Goal: Browse casually: Explore the website without a specific task or goal

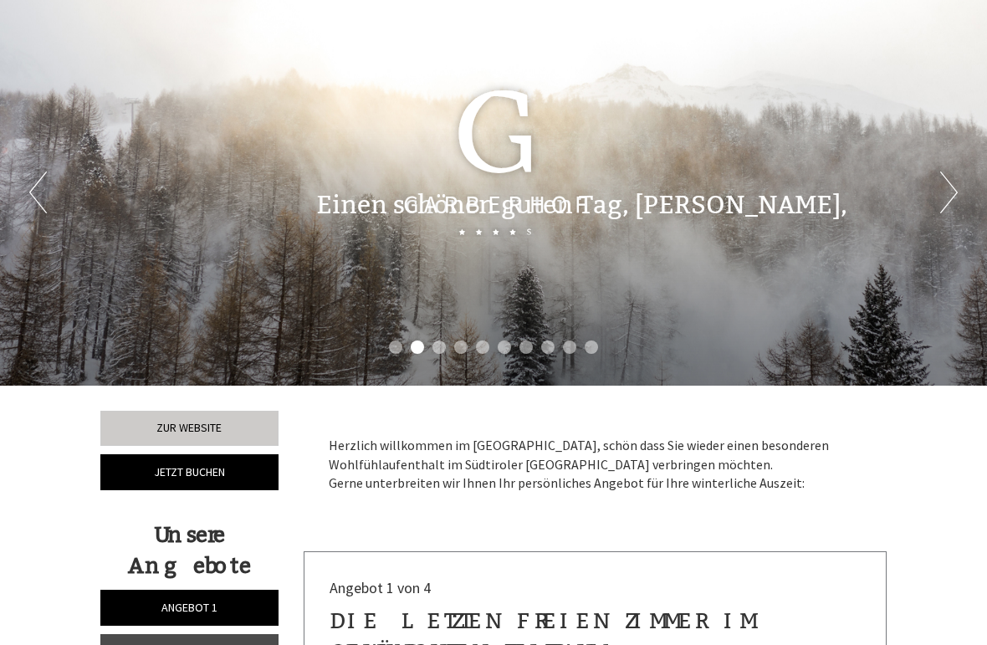
click at [948, 194] on div "Einen schönen guten Tag, [PERSON_NAME], Herzlich willkommen im [GEOGRAPHIC_DATA…" at bounding box center [493, 201] width 987 height 78
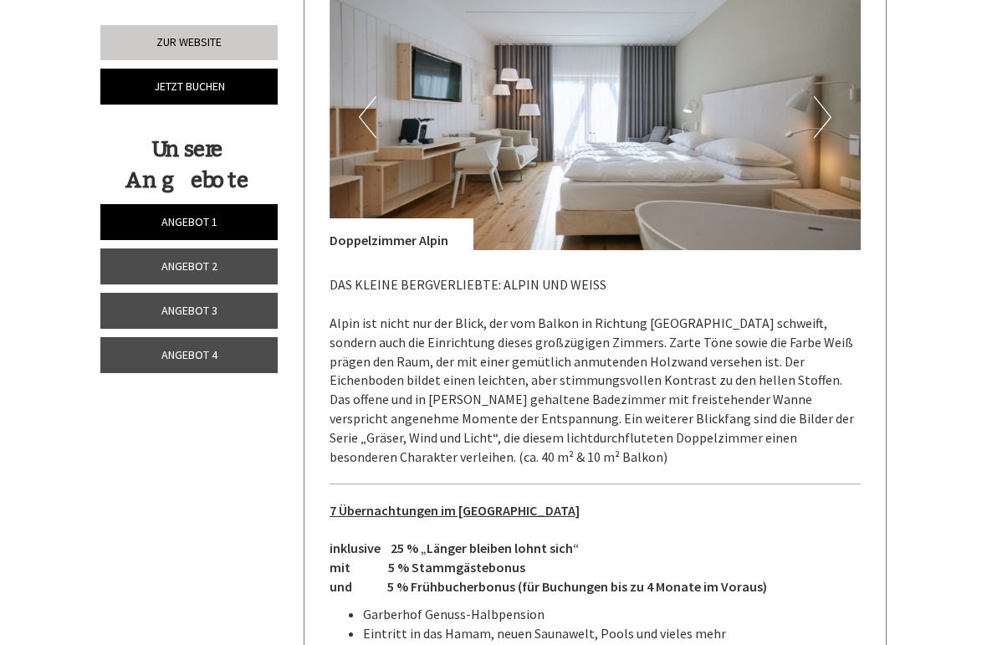
scroll to position [2169, 0]
click at [827, 97] on button "Next" at bounding box center [823, 118] width 18 height 42
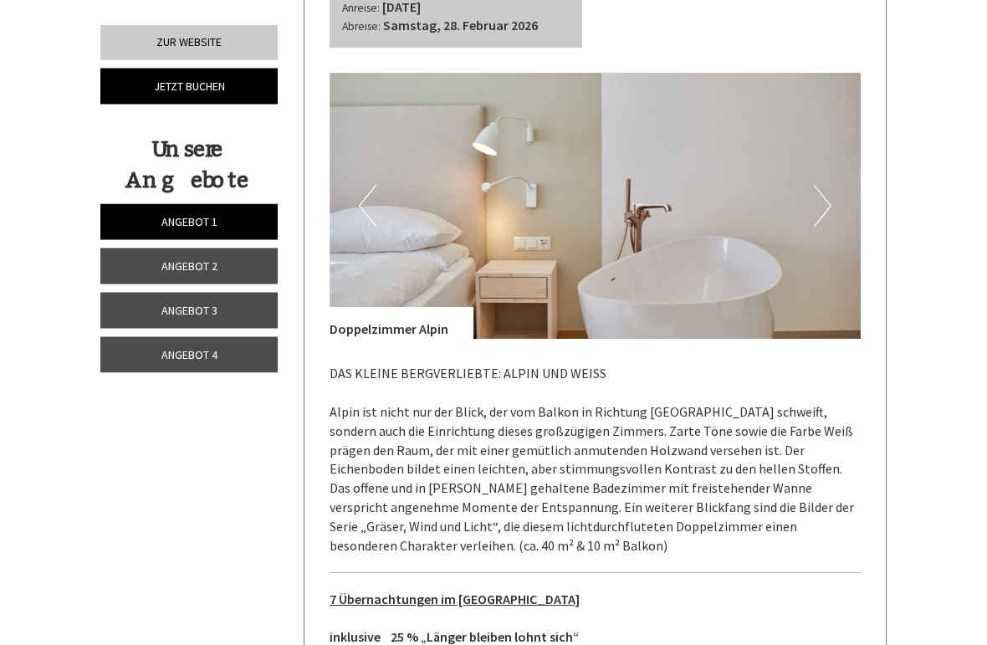
scroll to position [2080, 0]
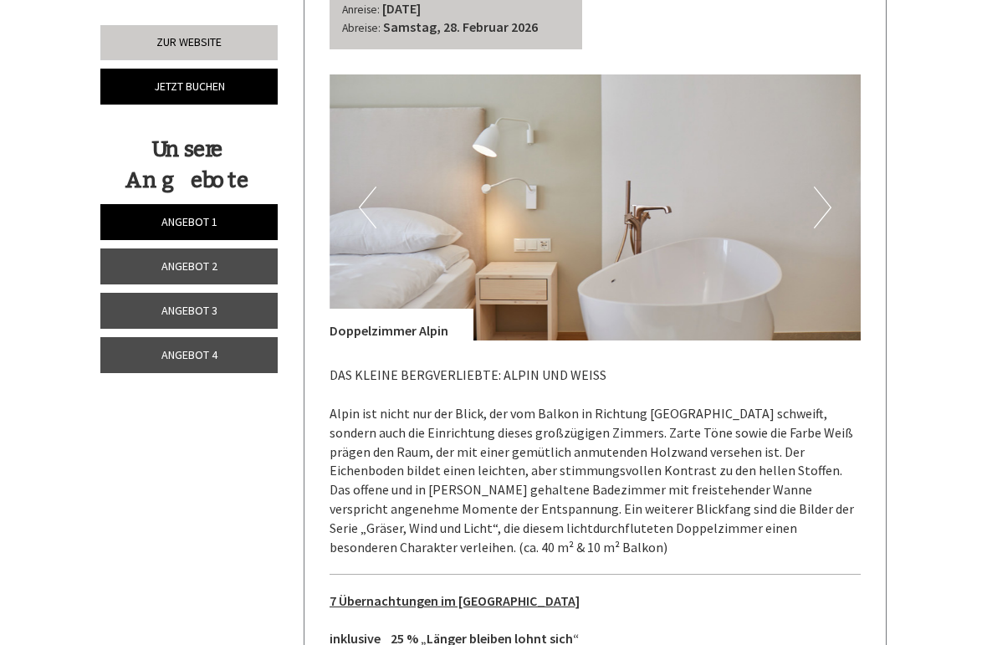
click at [831, 187] on button "Next" at bounding box center [823, 208] width 18 height 42
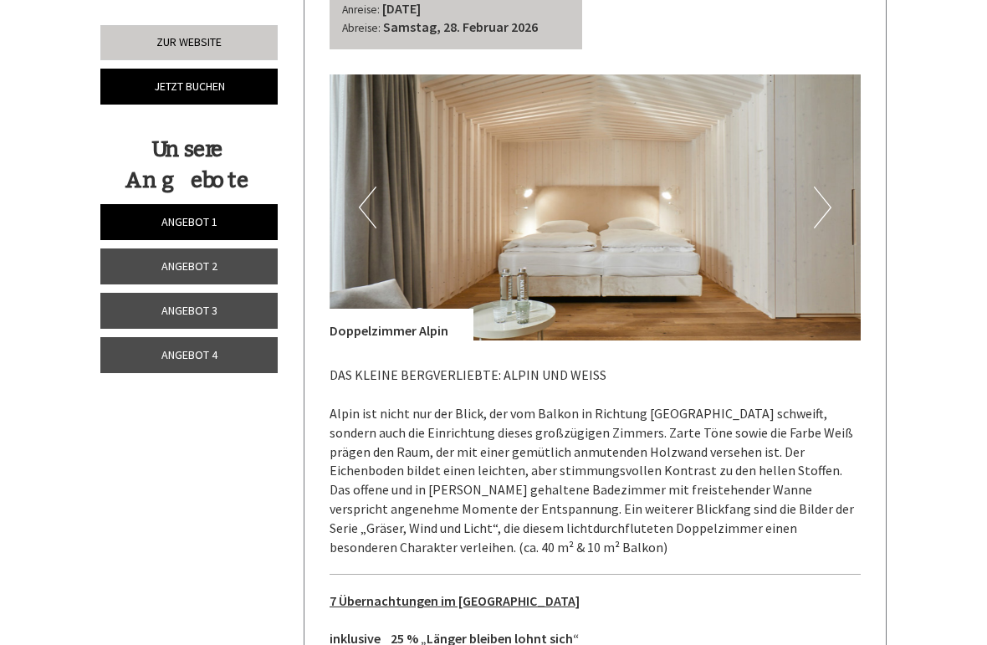
click at [831, 197] on button "Next" at bounding box center [823, 208] width 18 height 42
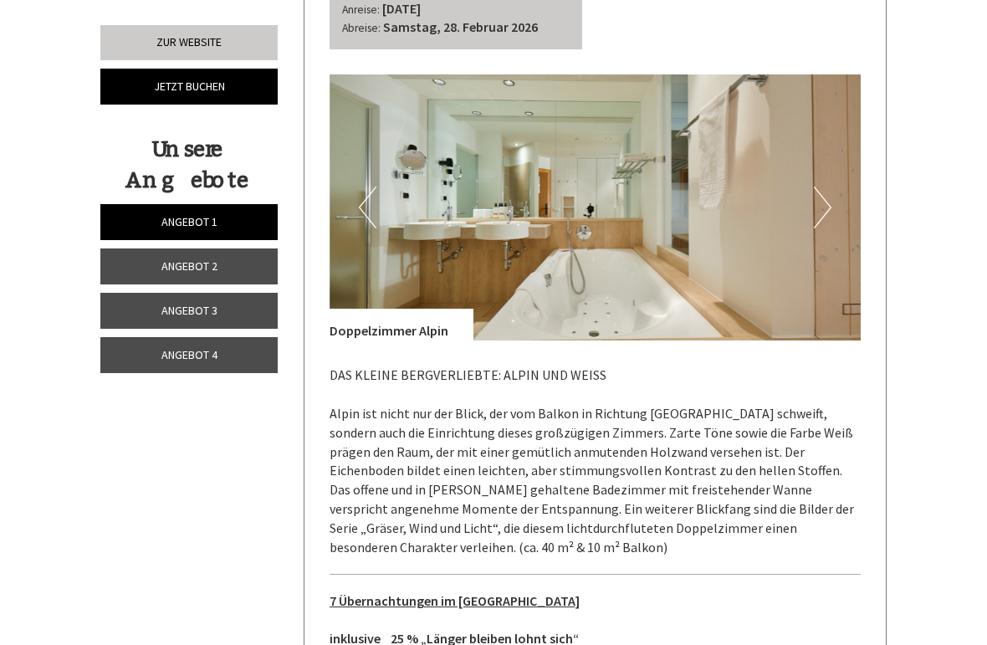
click at [835, 187] on img at bounding box center [596, 207] width 532 height 266
click at [831, 191] on button "Next" at bounding box center [823, 208] width 18 height 42
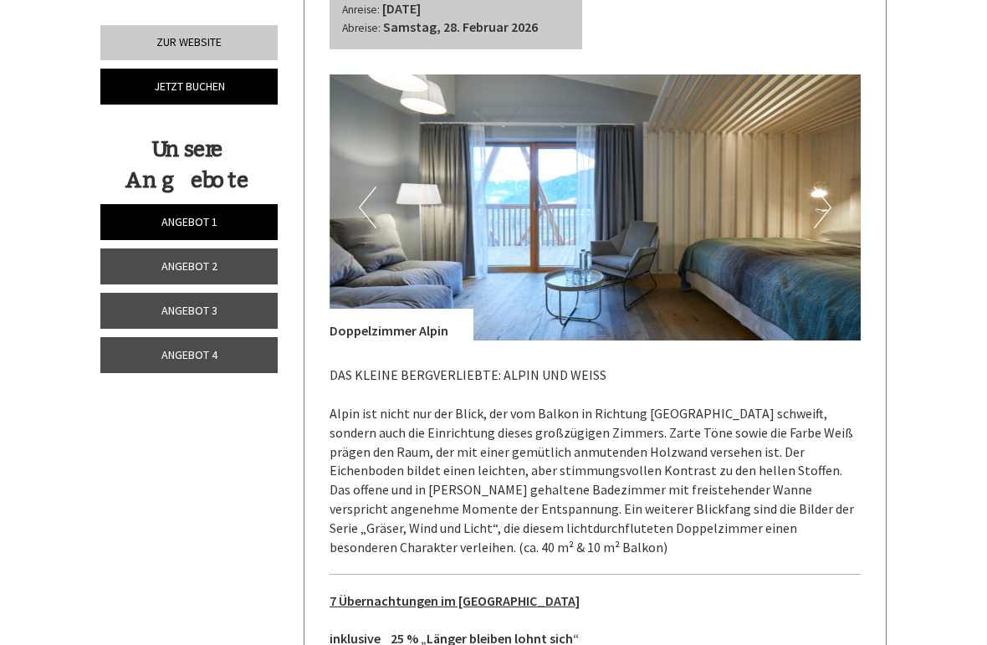
click at [833, 185] on img at bounding box center [596, 207] width 532 height 266
click at [827, 189] on button "Next" at bounding box center [823, 208] width 18 height 42
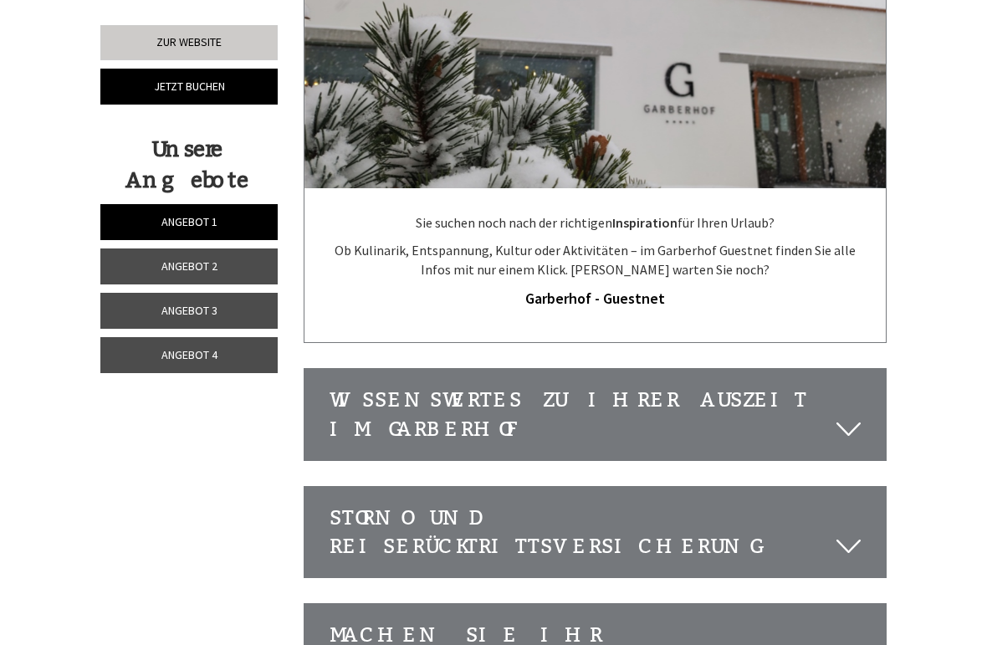
scroll to position [5899, 0]
click at [832, 370] on div "Wissenswertes zu Ihrer Auszeit im Garberhof" at bounding box center [596, 415] width 582 height 91
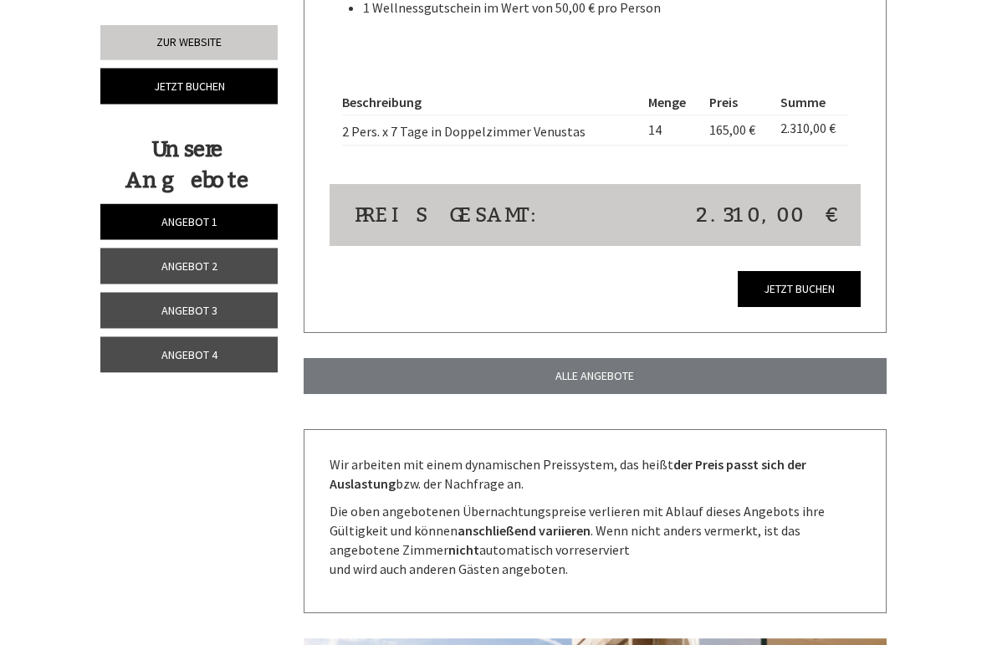
scroll to position [4125, 0]
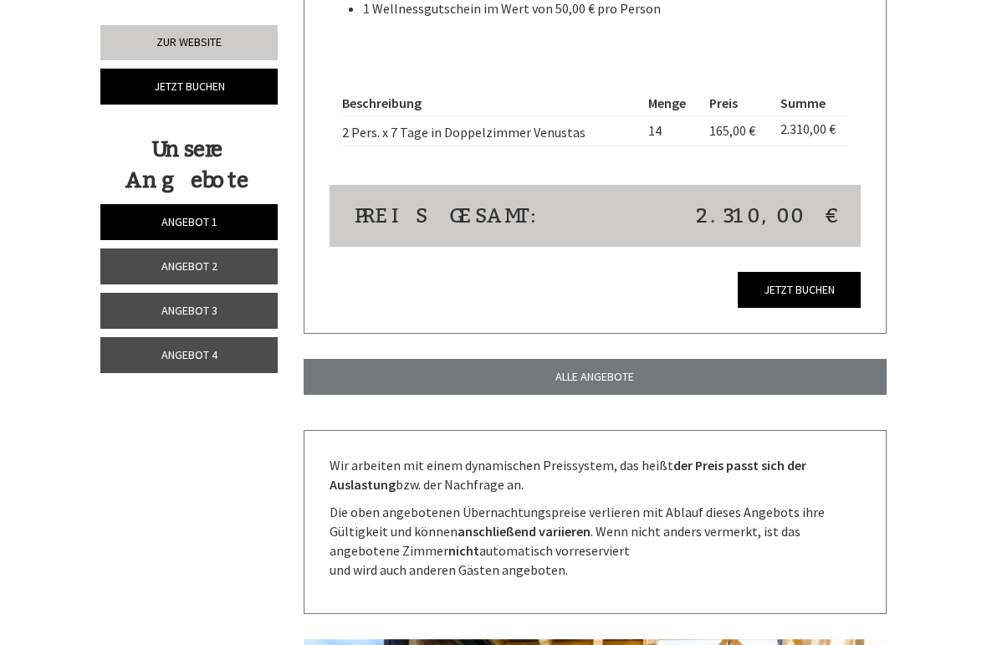
click at [857, 359] on link "ALLE ANGEBOTE" at bounding box center [596, 377] width 584 height 36
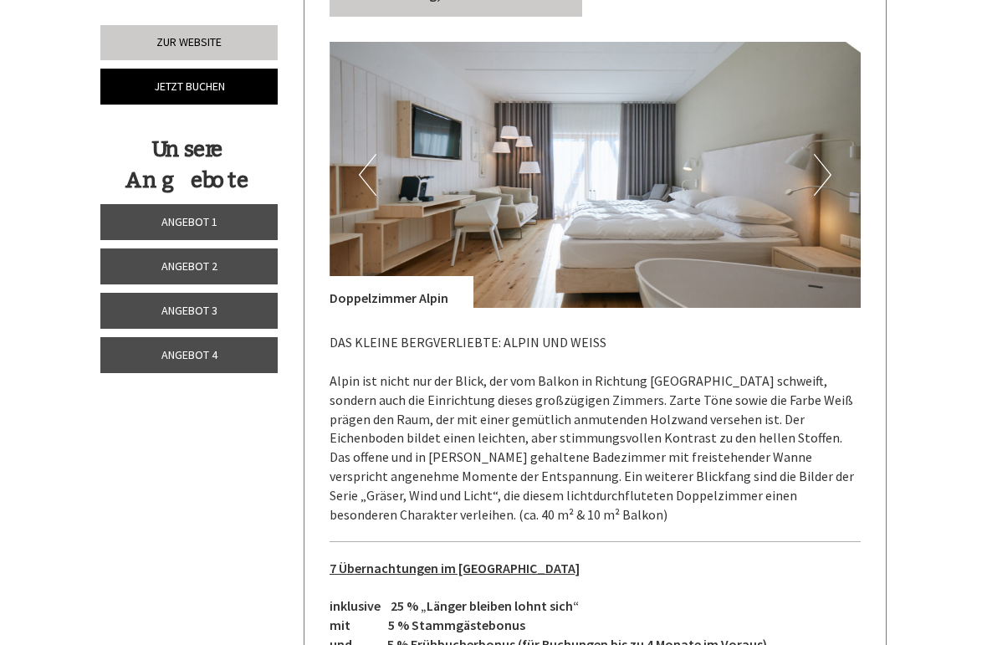
scroll to position [2091, 0]
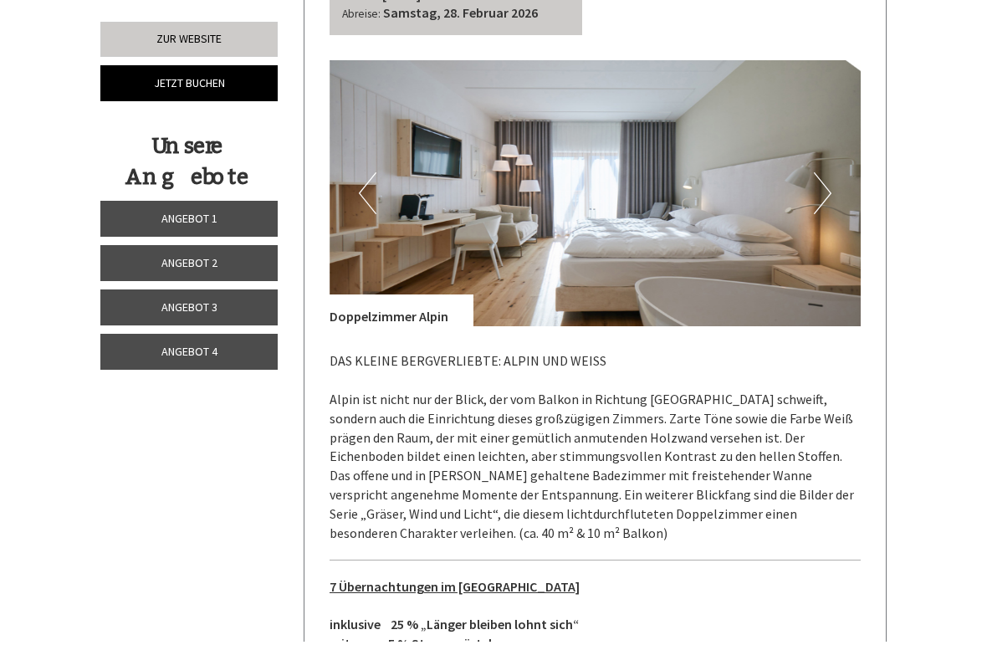
click at [825, 176] on button "Next" at bounding box center [823, 197] width 18 height 42
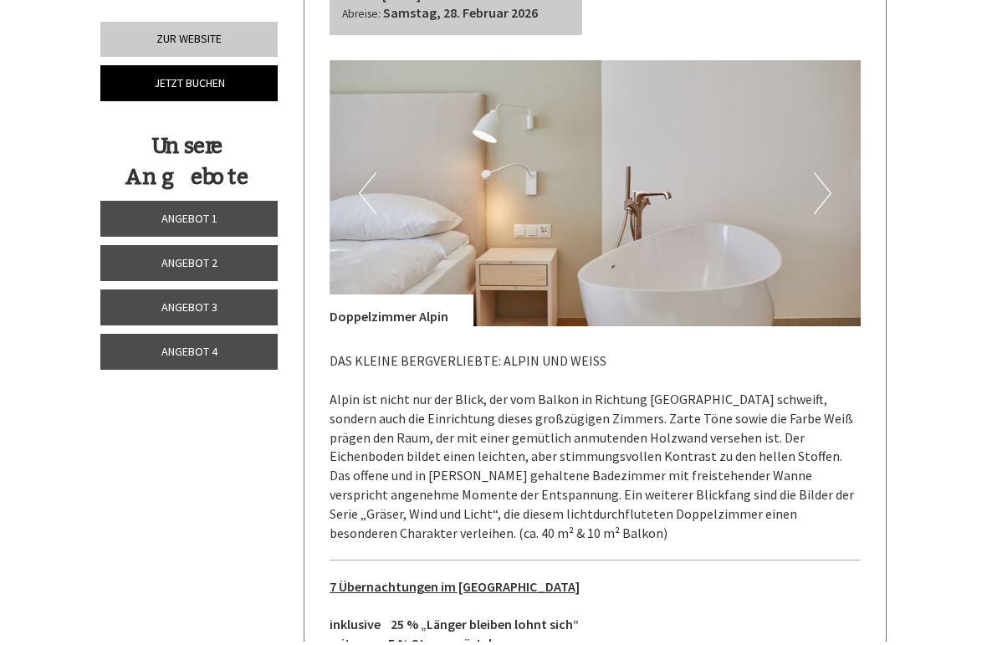
click at [827, 179] on button "Next" at bounding box center [823, 197] width 18 height 42
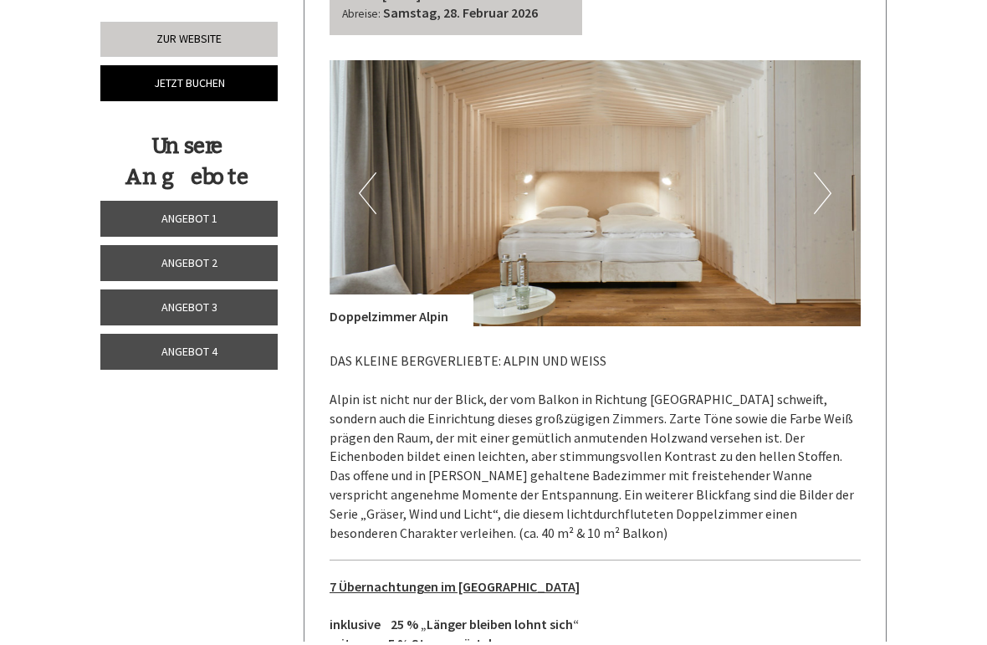
click at [843, 181] on img at bounding box center [596, 197] width 532 height 266
click at [831, 183] on button "Next" at bounding box center [823, 197] width 18 height 42
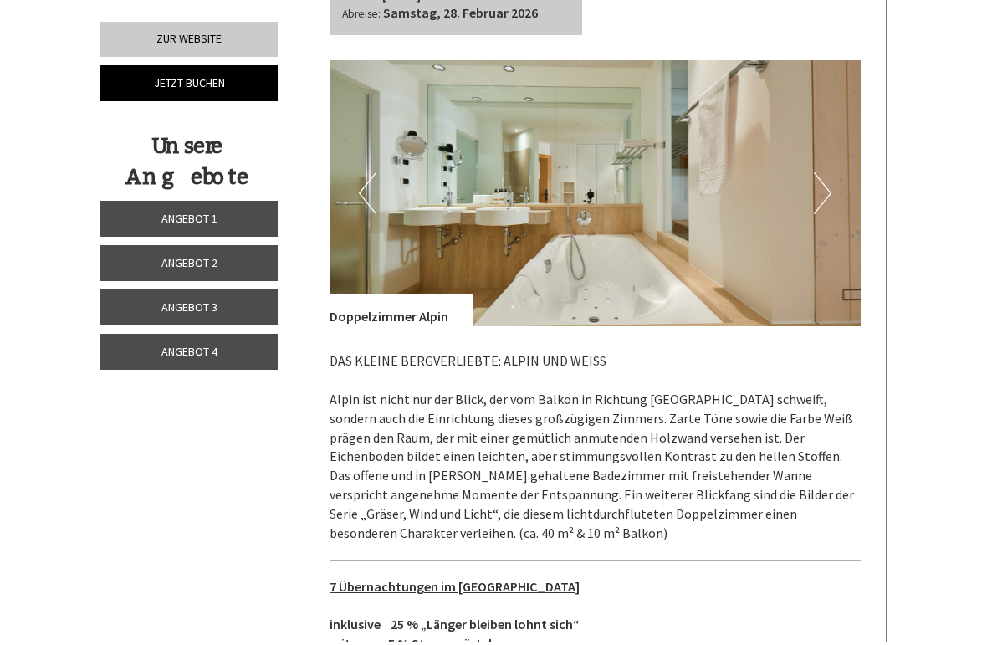
click at [825, 176] on button "Next" at bounding box center [823, 197] width 18 height 42
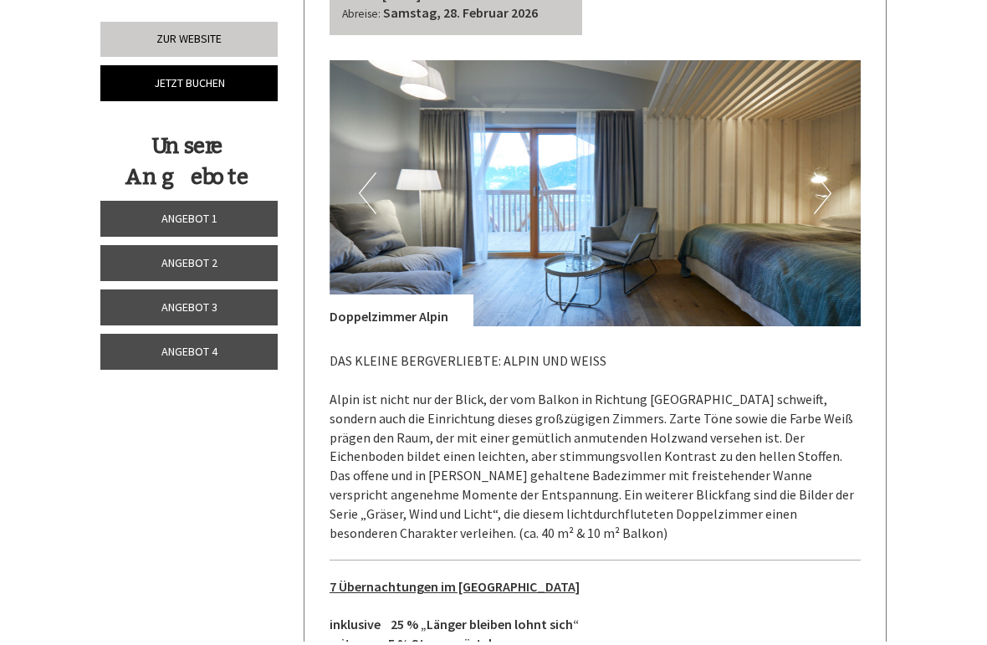
click at [832, 171] on img at bounding box center [596, 197] width 532 height 266
click at [831, 176] on button "Next" at bounding box center [823, 197] width 18 height 42
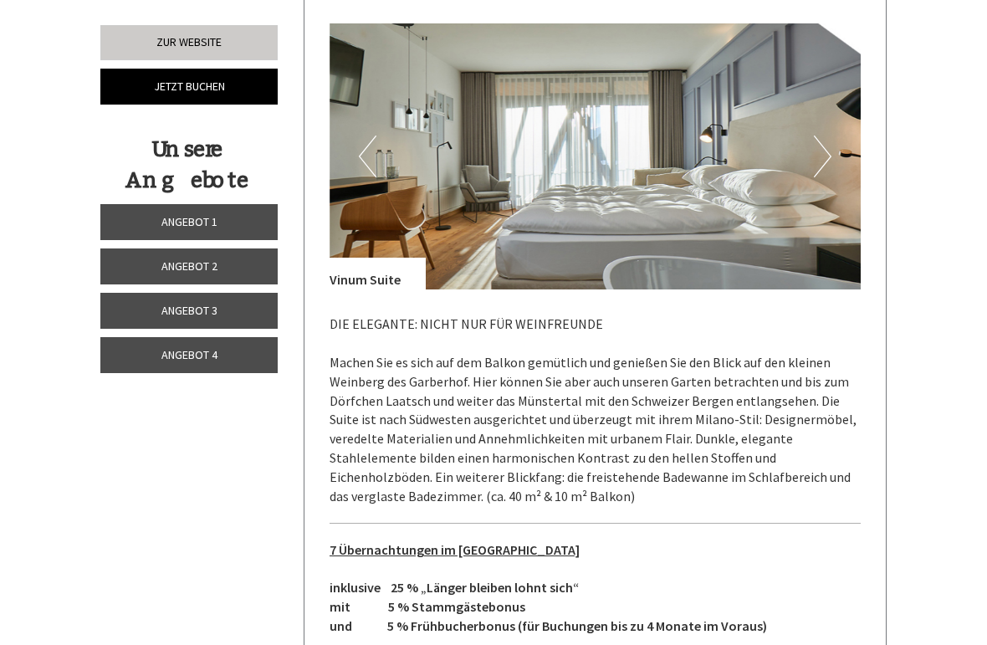
scroll to position [786, 0]
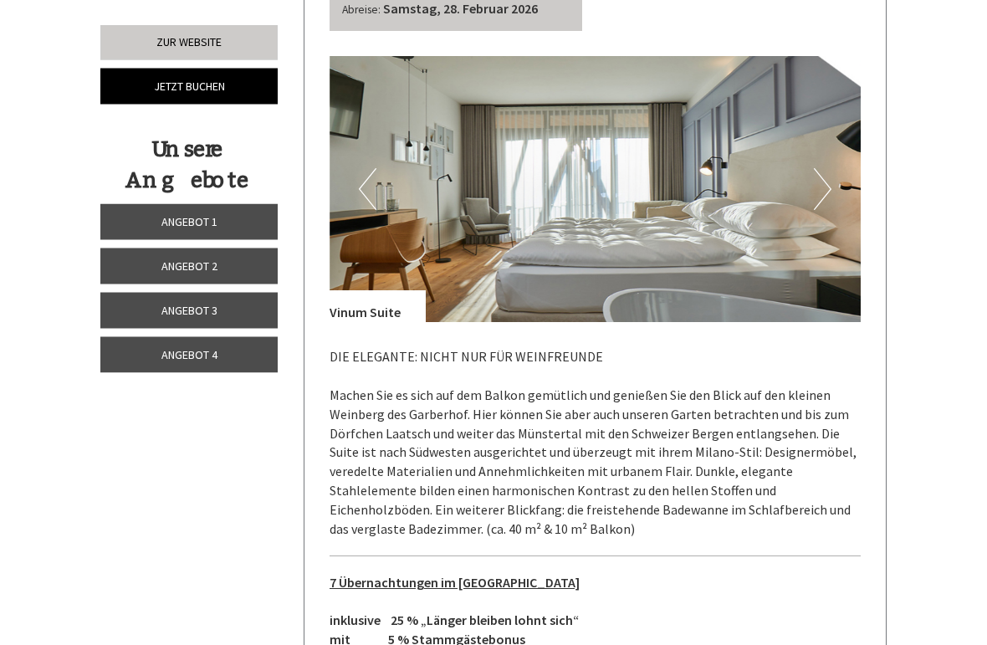
click at [830, 184] on button "Next" at bounding box center [823, 190] width 18 height 42
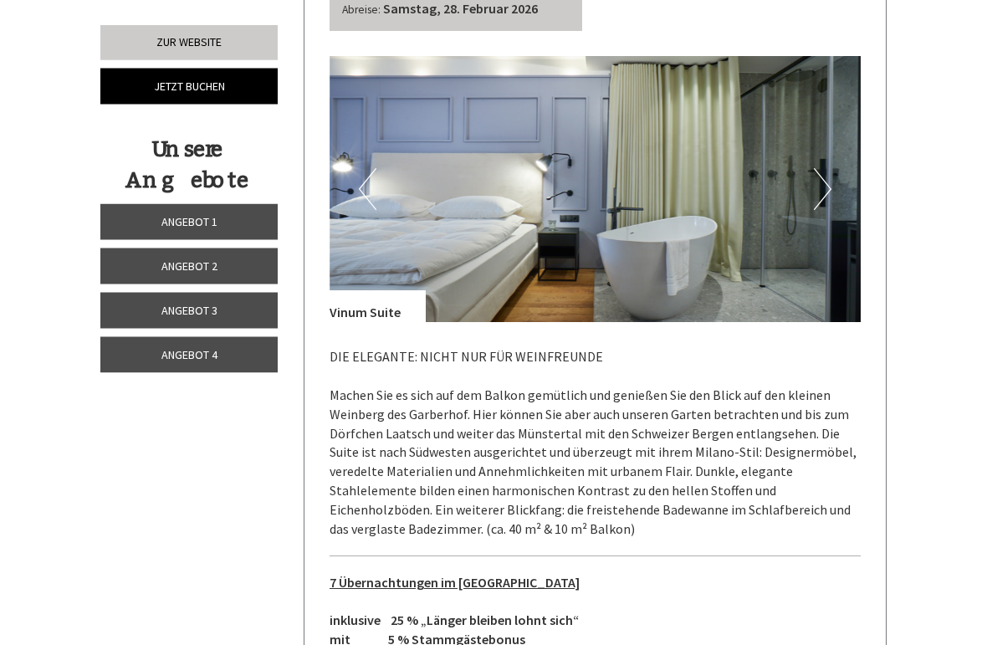
click at [833, 187] on img at bounding box center [596, 190] width 532 height 266
click at [818, 178] on button "Next" at bounding box center [823, 190] width 18 height 42
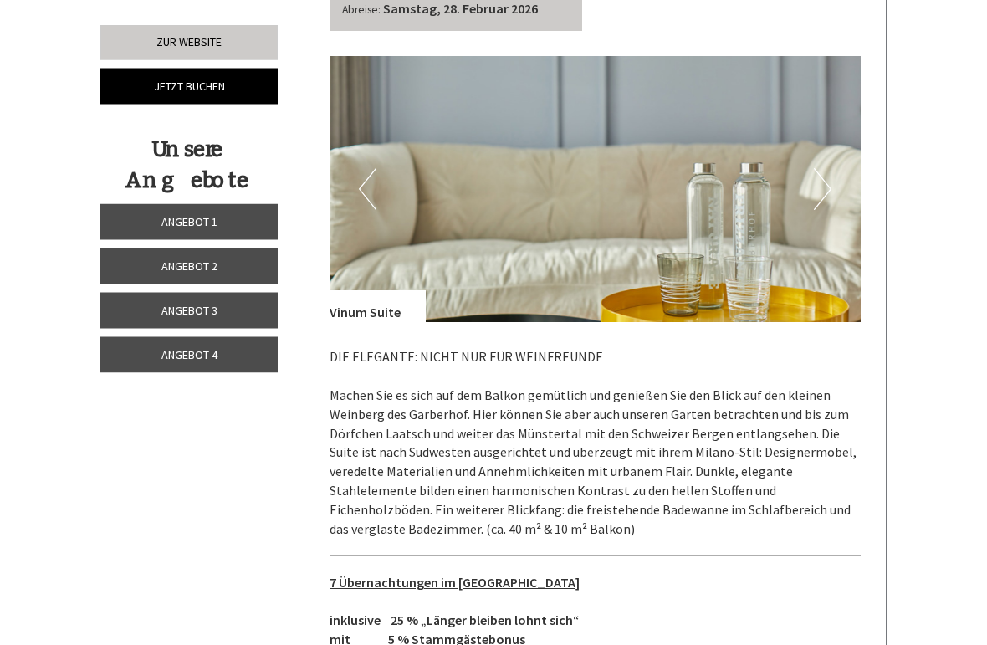
click at [831, 186] on button "Next" at bounding box center [823, 190] width 18 height 42
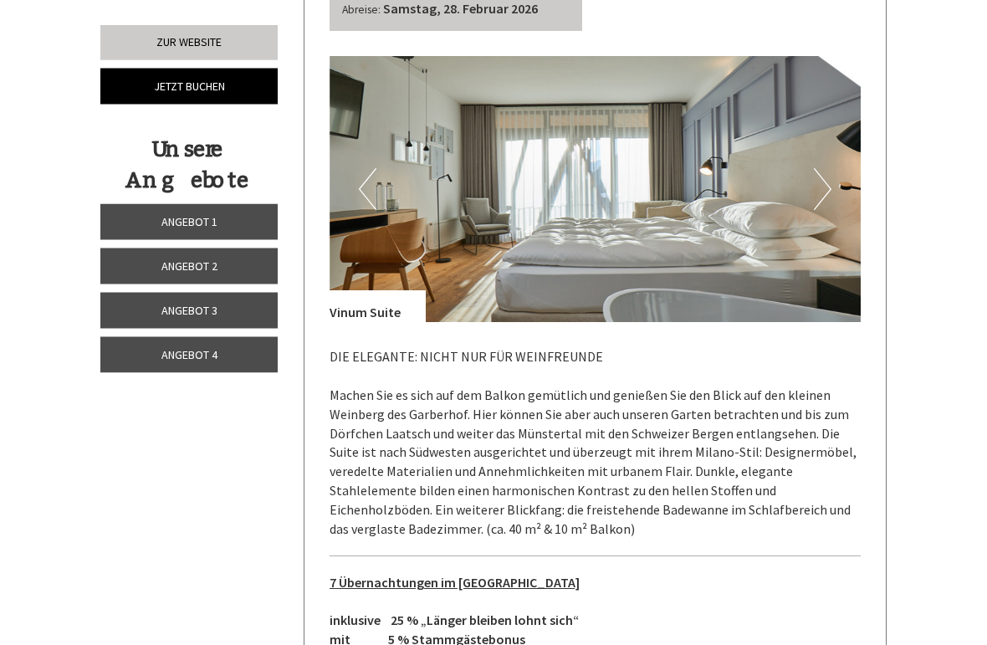
click at [832, 188] on img at bounding box center [596, 190] width 532 height 266
click at [826, 188] on button "Next" at bounding box center [823, 190] width 18 height 42
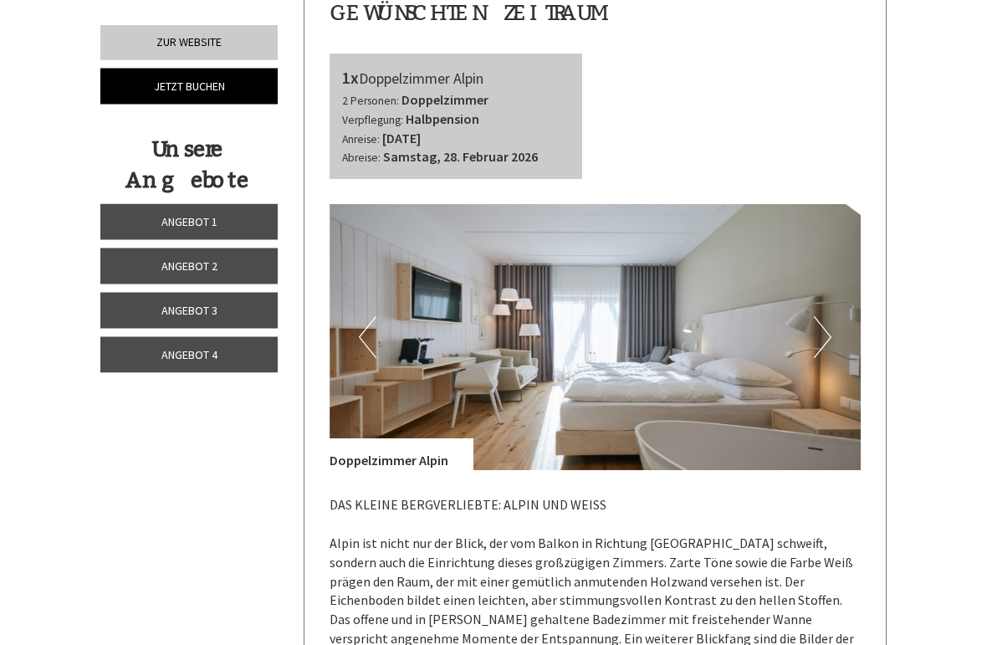
scroll to position [1954, 0]
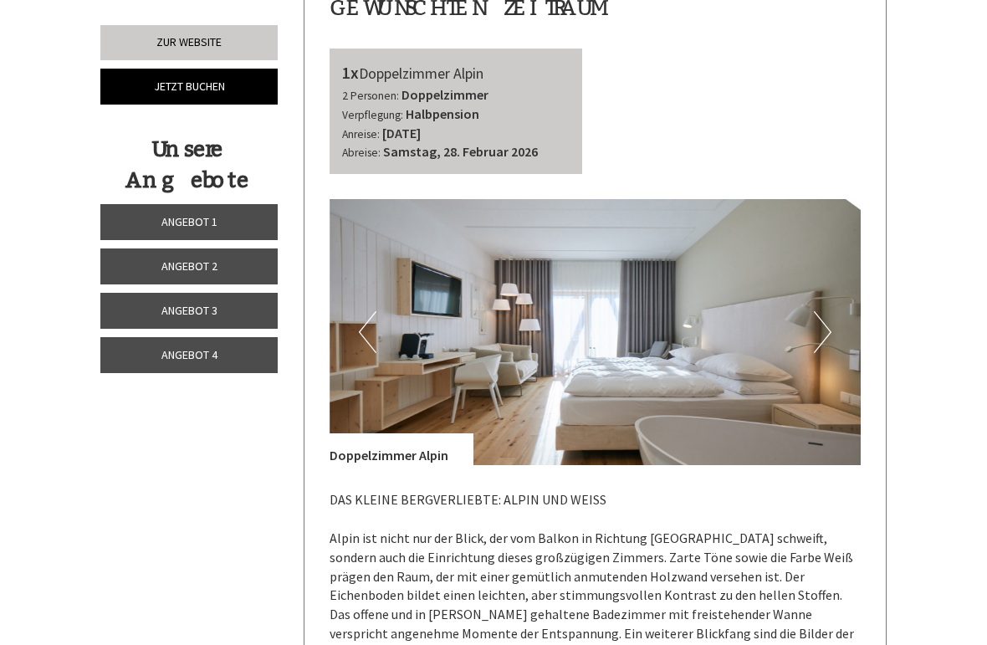
click at [836, 313] on img at bounding box center [596, 332] width 532 height 266
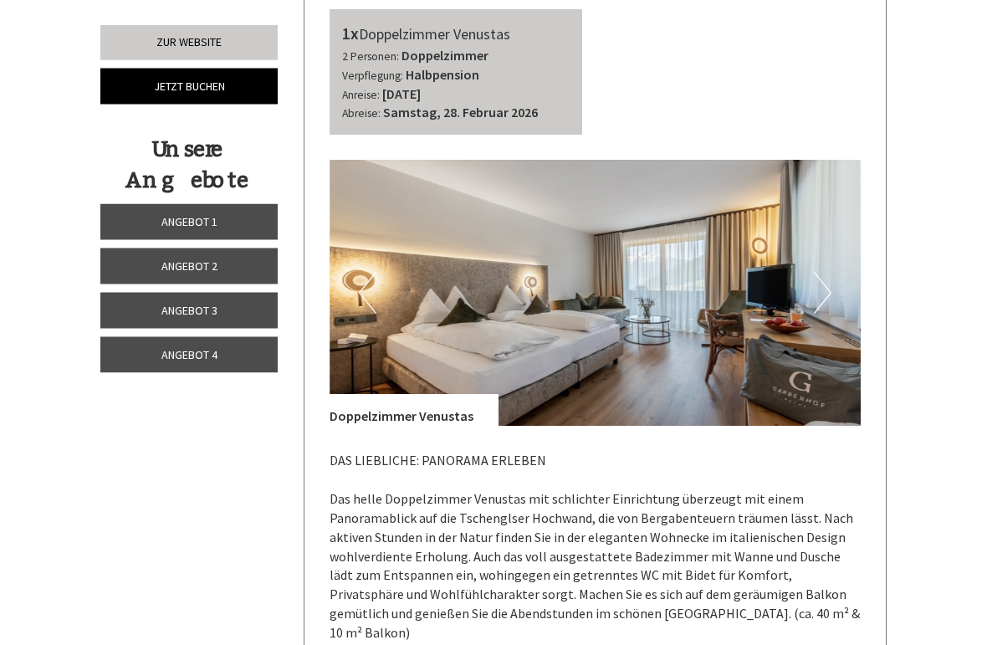
click at [828, 273] on button "Next" at bounding box center [823, 294] width 18 height 42
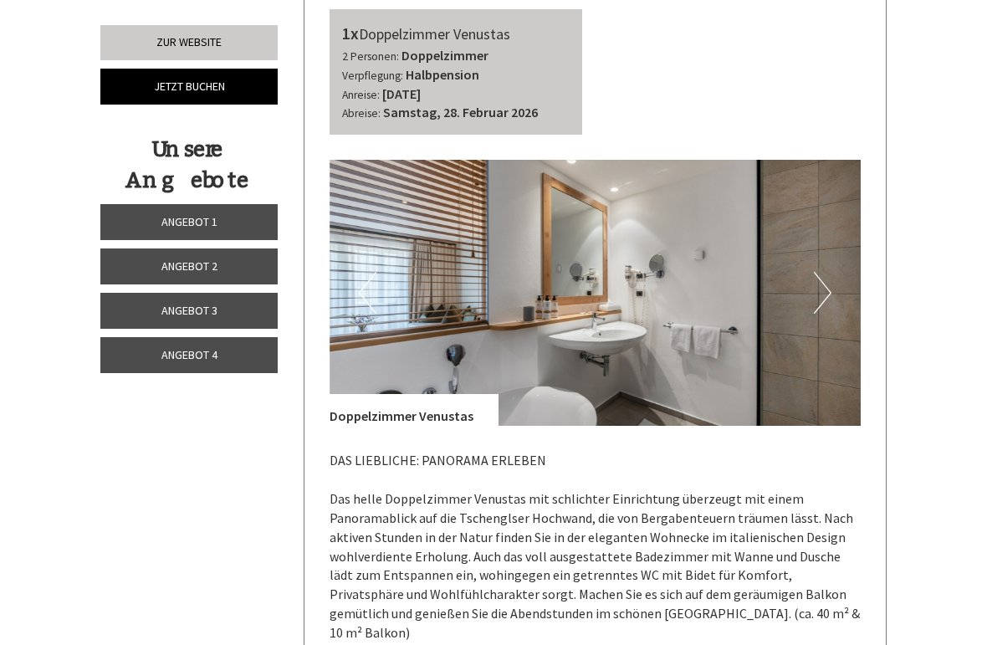
click at [829, 272] on button "Next" at bounding box center [823, 293] width 18 height 42
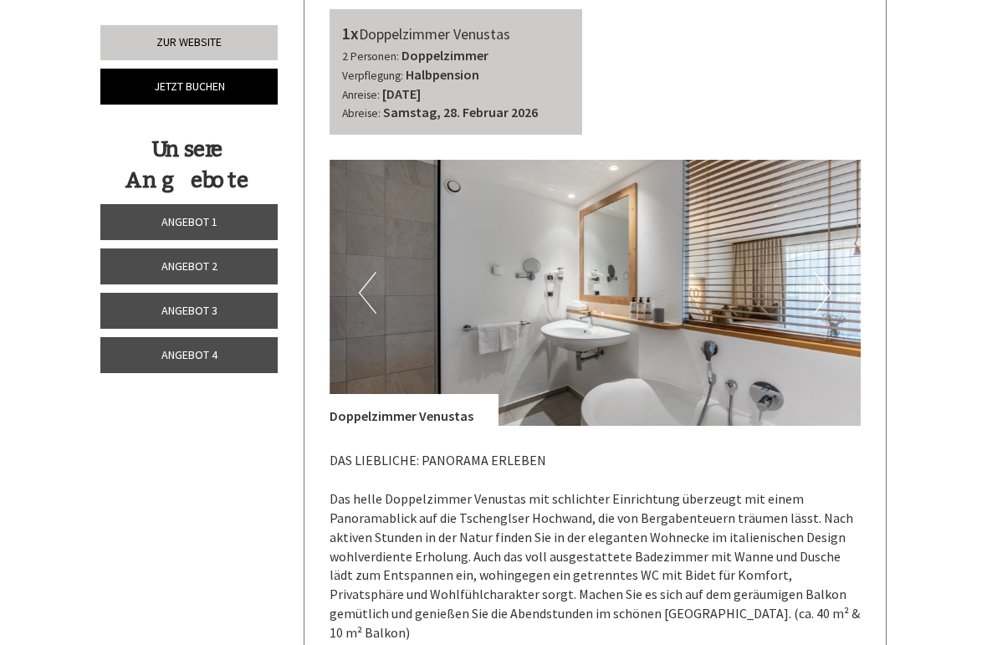
click at [827, 272] on button "Next" at bounding box center [823, 293] width 18 height 42
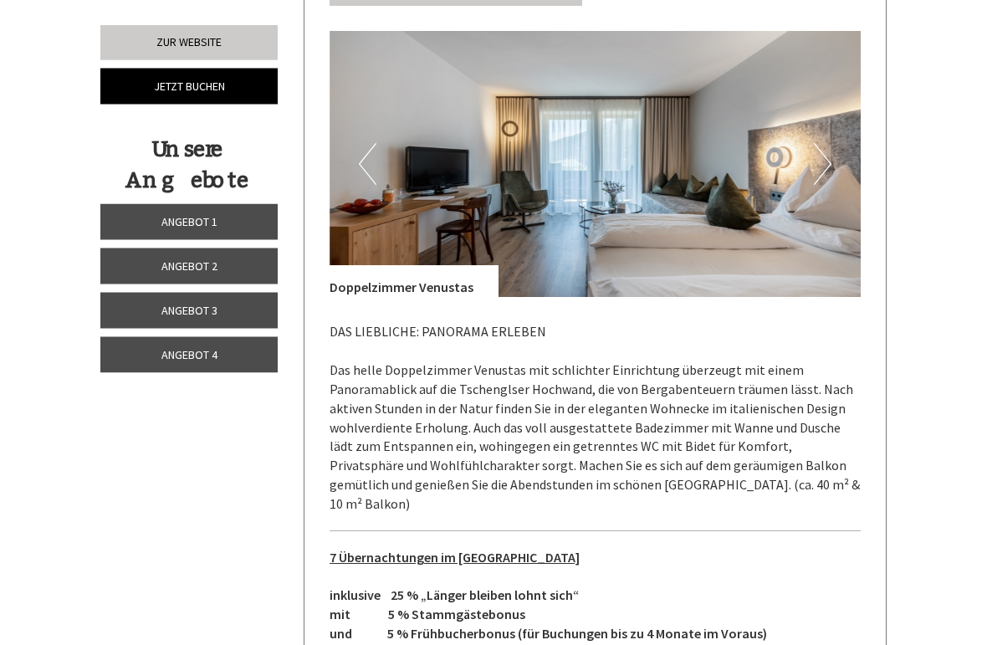
scroll to position [3435, 0]
click at [835, 130] on img at bounding box center [596, 163] width 532 height 266
click at [833, 125] on img at bounding box center [596, 163] width 532 height 266
click at [827, 142] on button "Next" at bounding box center [823, 163] width 18 height 42
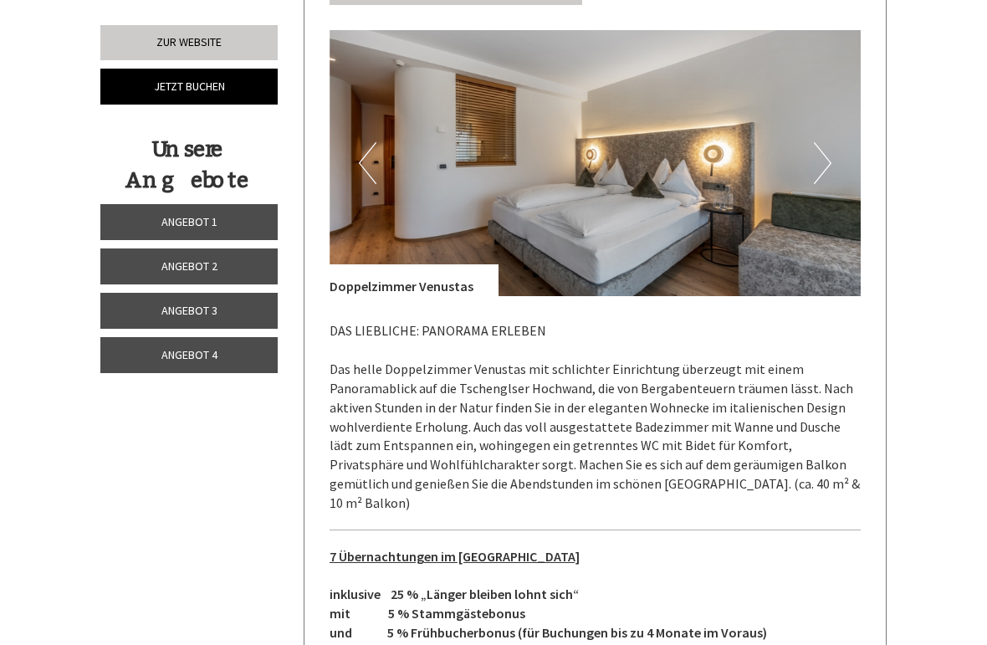
click at [818, 142] on button "Next" at bounding box center [823, 163] width 18 height 42
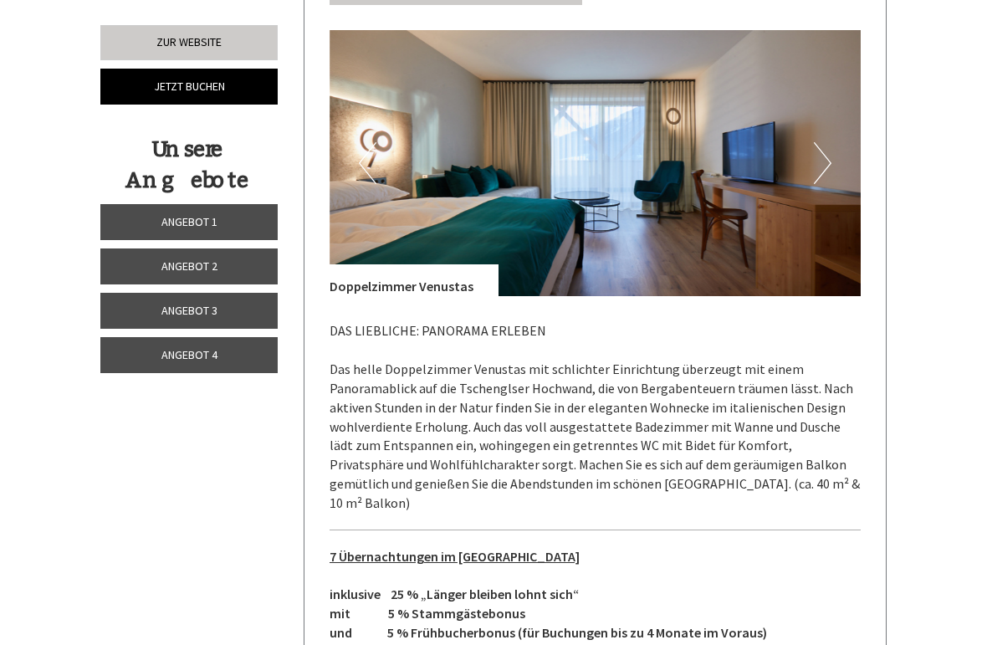
click at [831, 142] on button "Next" at bounding box center [823, 163] width 18 height 42
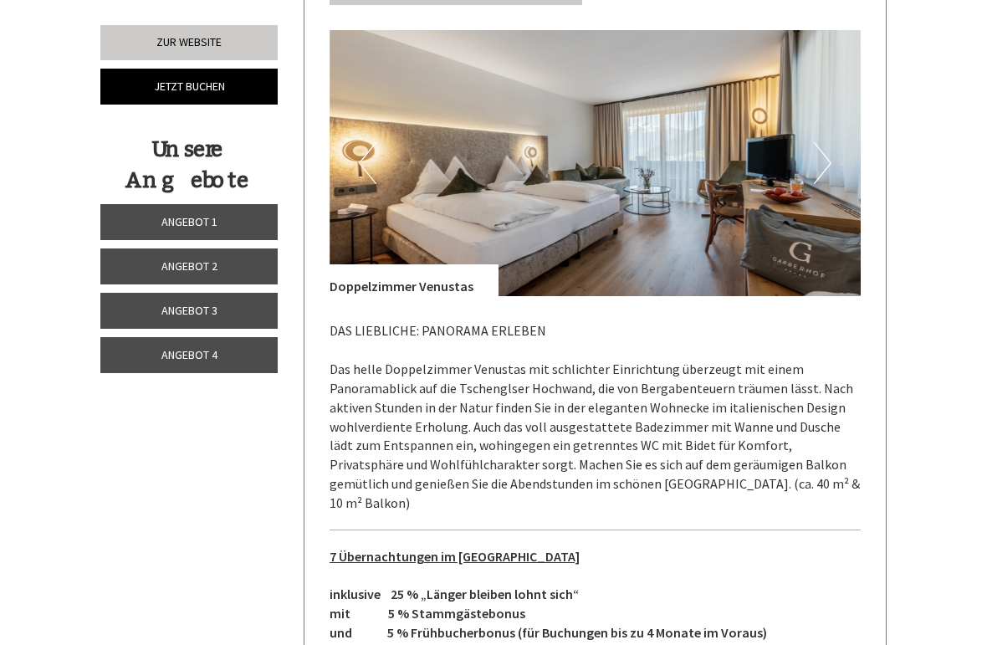
click at [818, 142] on button "Next" at bounding box center [823, 163] width 18 height 42
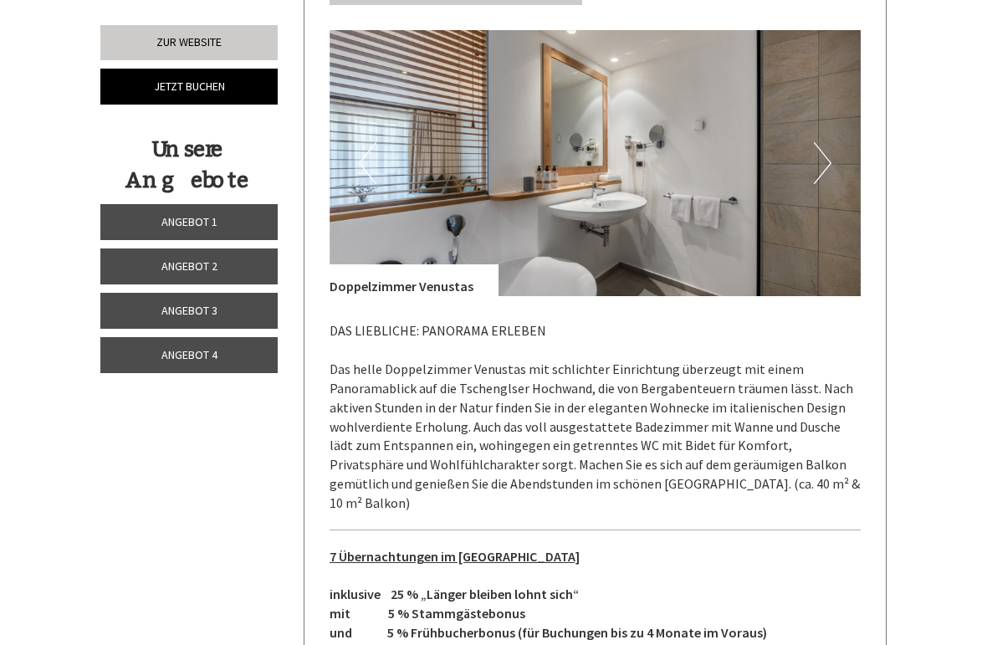
click at [828, 142] on button "Next" at bounding box center [823, 163] width 18 height 42
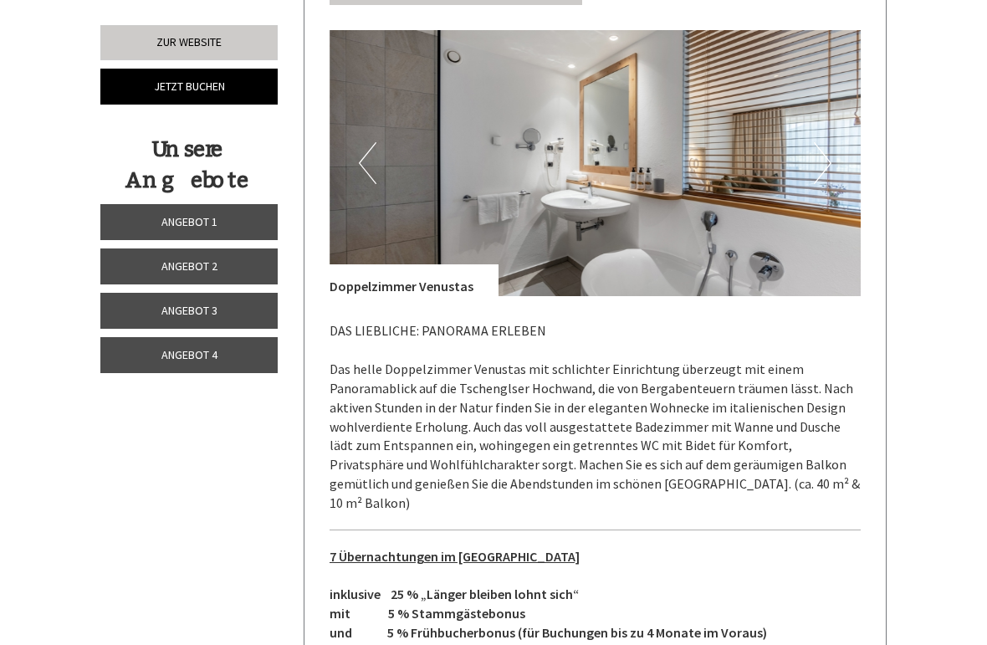
click at [833, 129] on img at bounding box center [596, 163] width 532 height 266
click at [831, 142] on button "Next" at bounding box center [823, 163] width 18 height 42
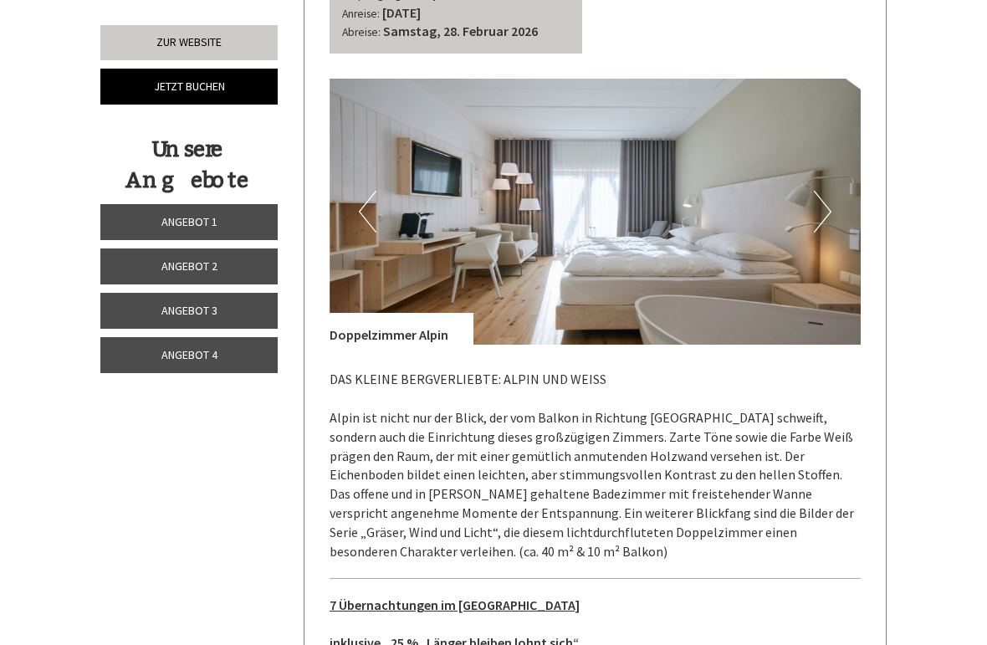
scroll to position [2076, 0]
